Goal: Navigation & Orientation: Find specific page/section

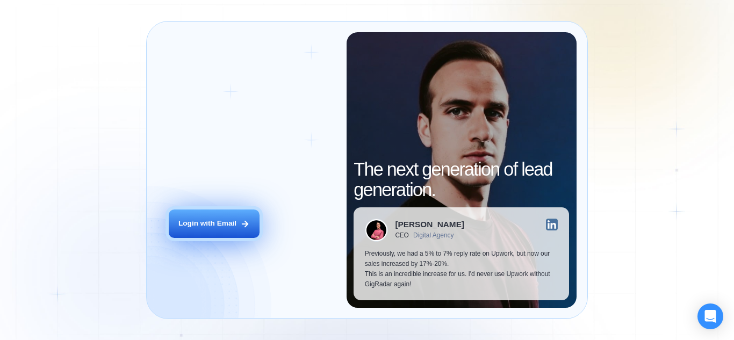
click at [245, 225] on icon at bounding box center [245, 224] width 10 height 10
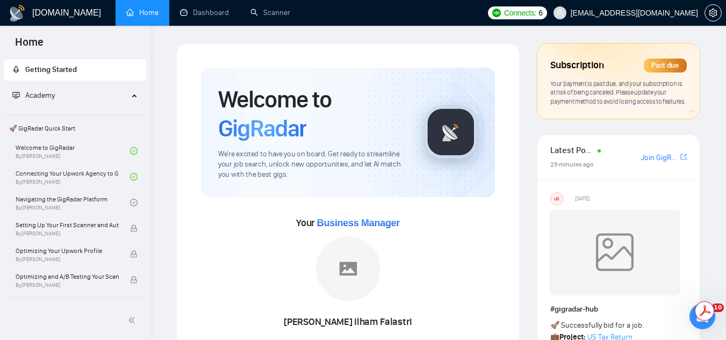
click at [632, 13] on span "vlad+3brain@socialbloom.io" at bounding box center [633, 13] width 127 height 0
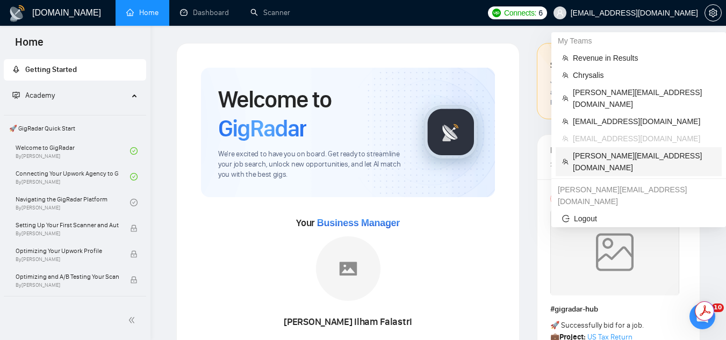
click at [610, 150] on span "[PERSON_NAME][EMAIL_ADDRESS][DOMAIN_NAME]" at bounding box center [644, 162] width 142 height 24
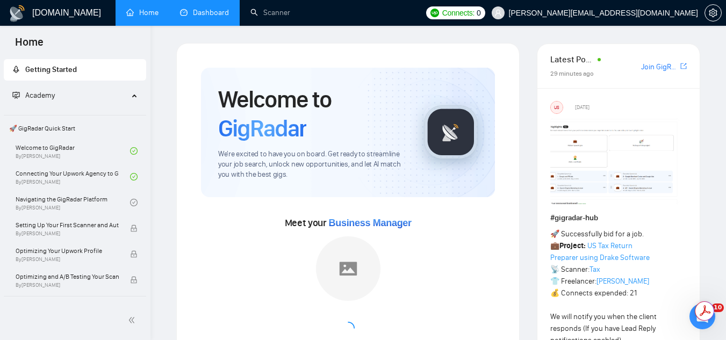
click at [213, 15] on link "Dashboard" at bounding box center [204, 12] width 49 height 9
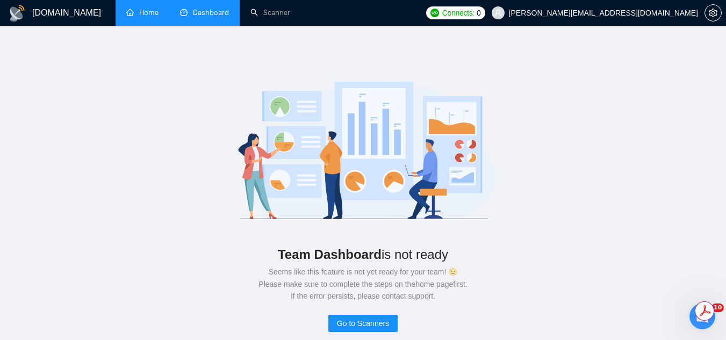
click at [158, 12] on link "Home" at bounding box center [142, 12] width 32 height 9
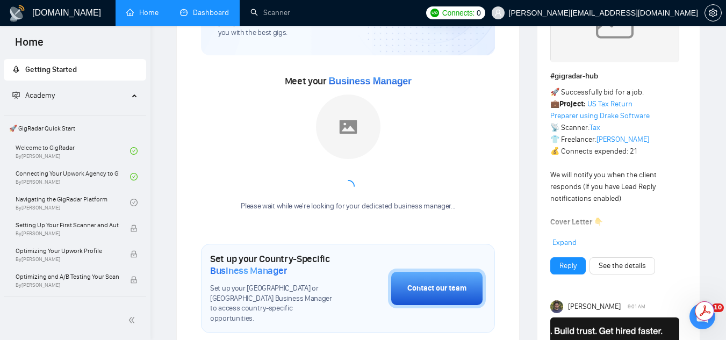
scroll to position [161, 0]
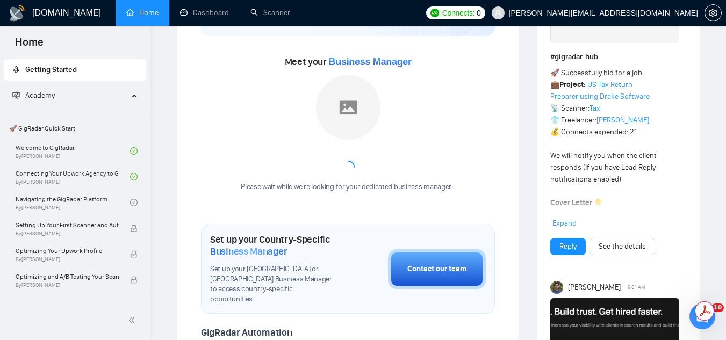
drag, startPoint x: 240, startPoint y: 132, endPoint x: 223, endPoint y: 120, distance: 19.7
click at [223, 120] on div "Meet your Business Manager Please wait while we're looking for your dedicated b…" at bounding box center [348, 128] width 294 height 150
